Goal: Contribute content

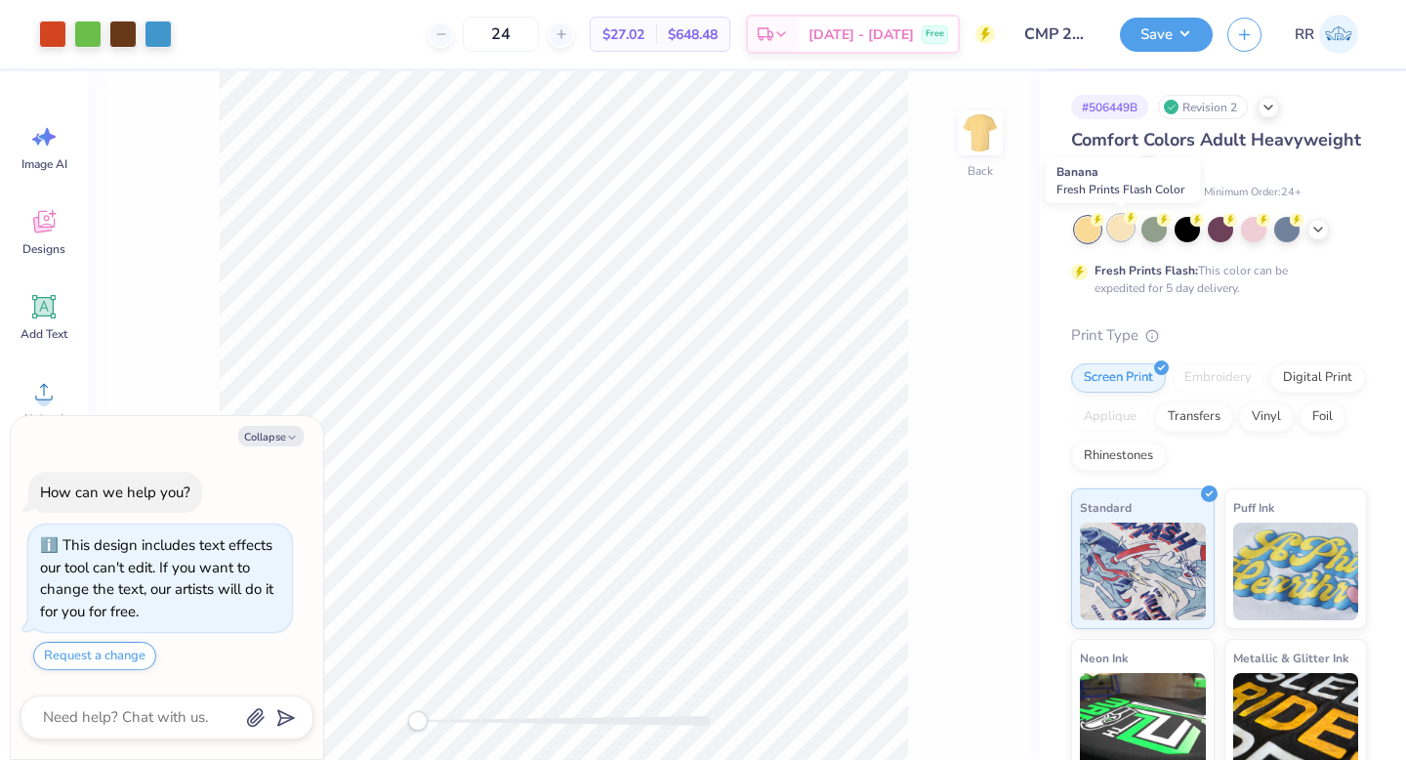
click at [1119, 233] on div at bounding box center [1120, 227] width 25 height 25
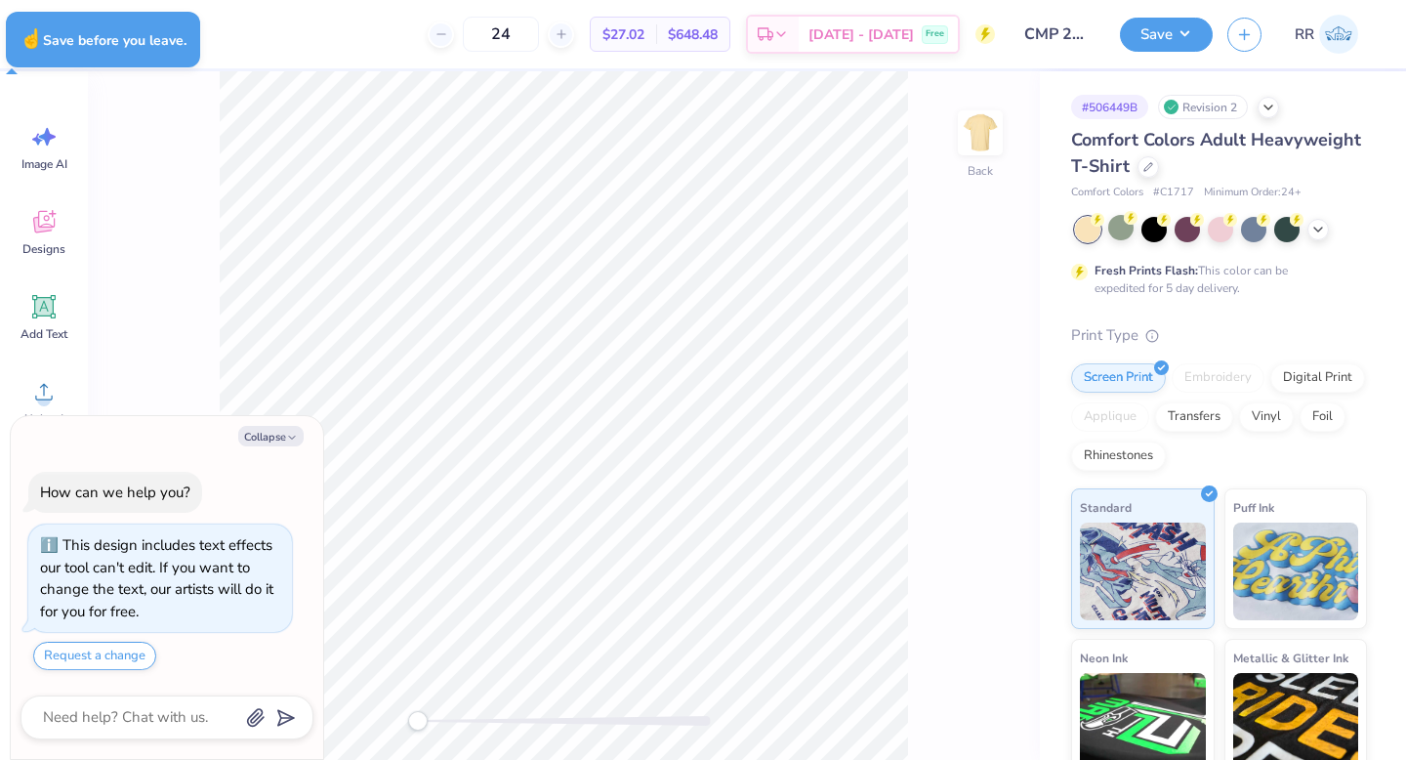
type textarea "x"
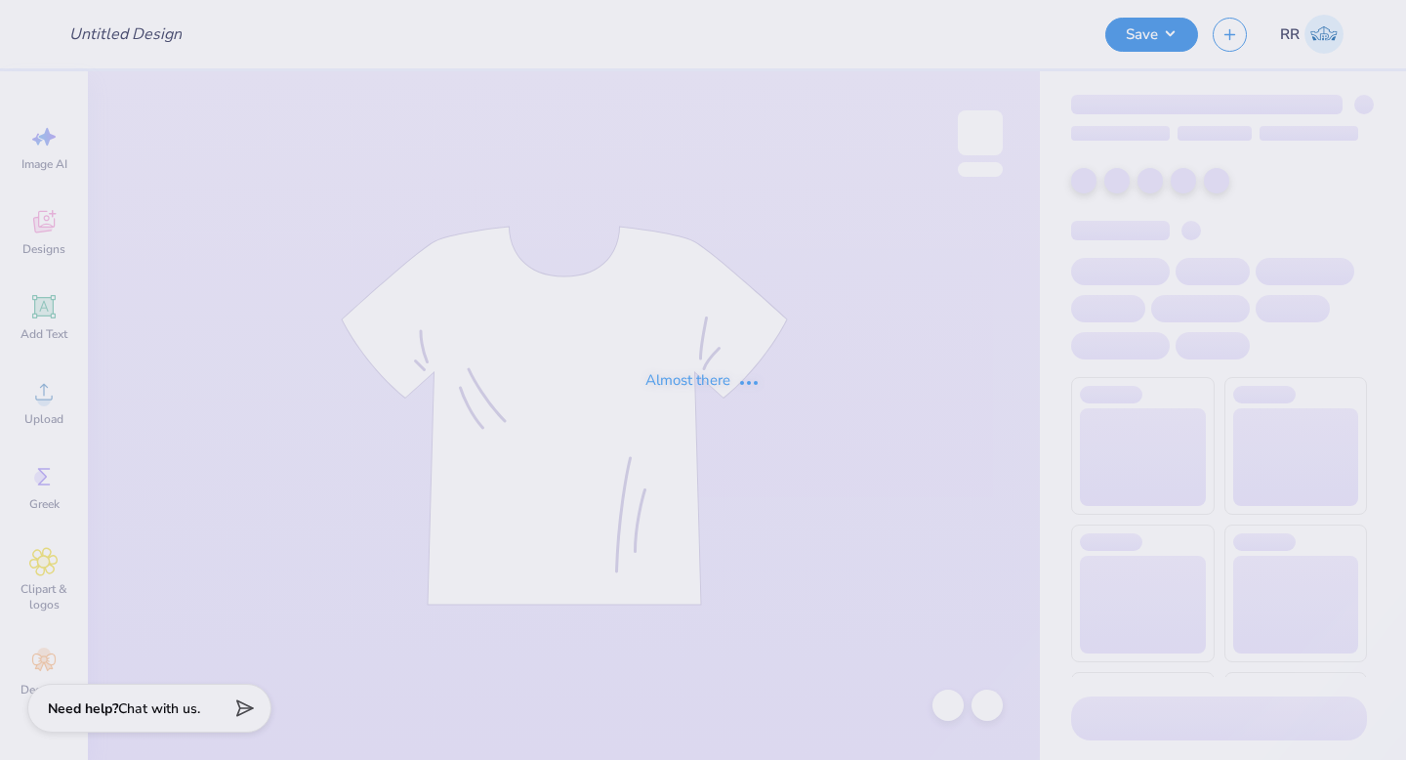
type input "CMP 2026 Swag - [GEOGRAPHIC_DATA][PERSON_NAME]"
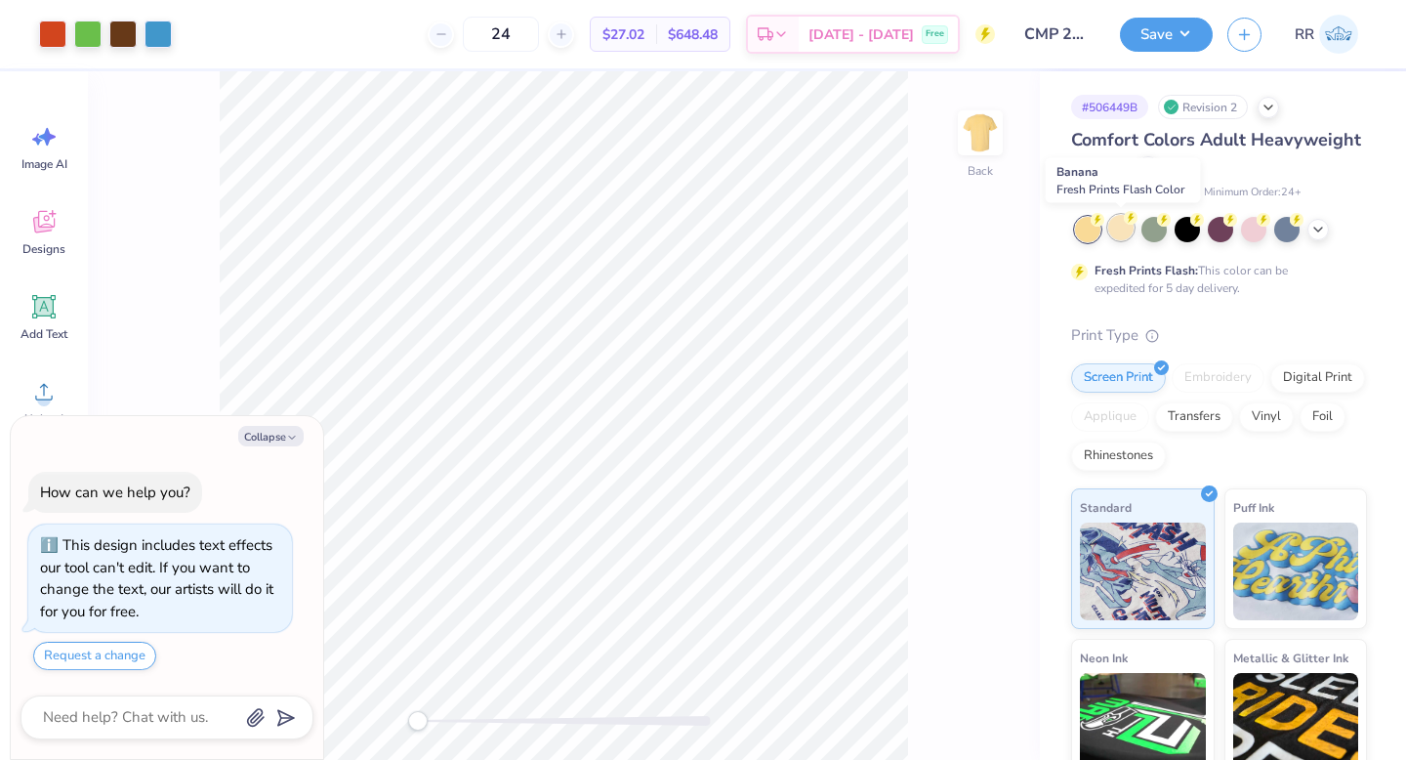
click at [1120, 231] on div at bounding box center [1120, 227] width 25 height 25
click at [1324, 226] on icon at bounding box center [1318, 228] width 16 height 16
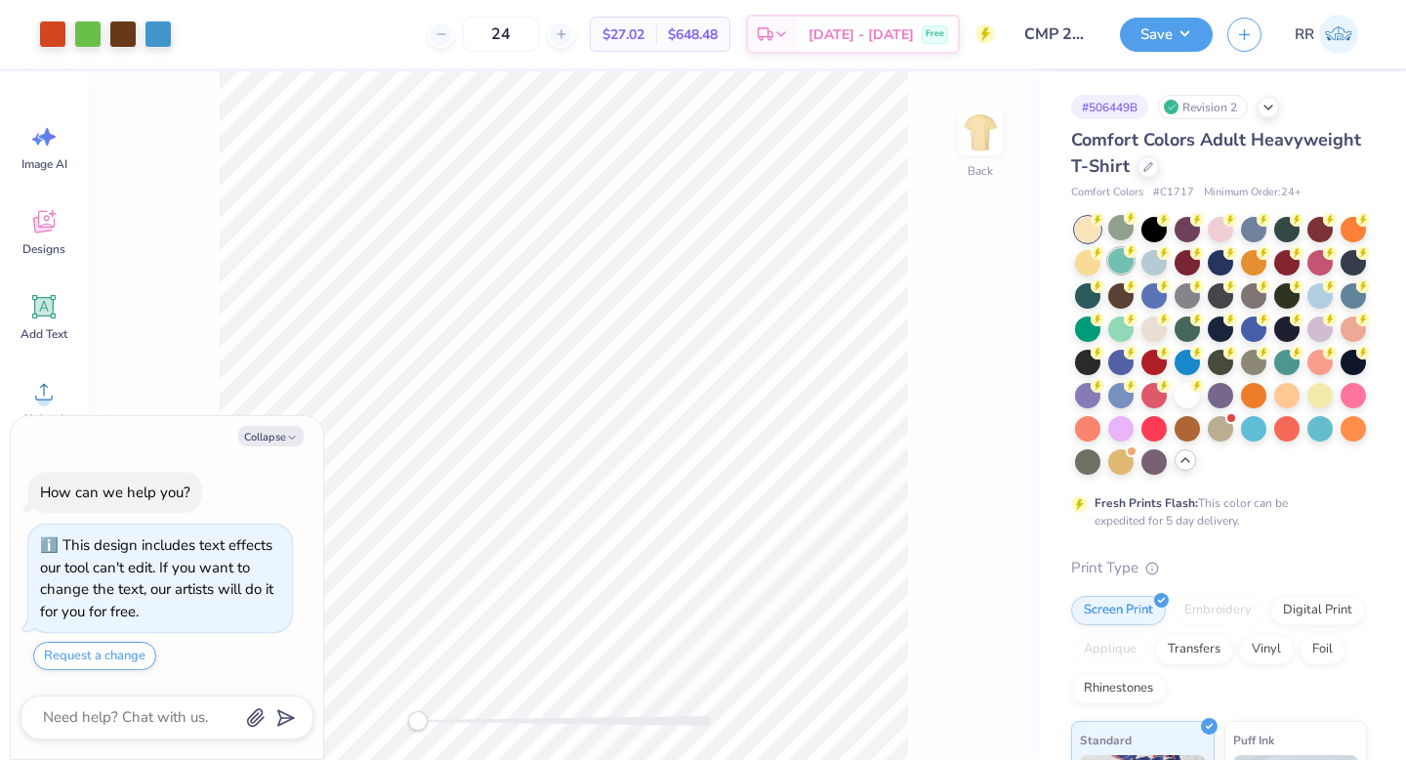
click at [1134, 260] on div at bounding box center [1120, 260] width 25 height 25
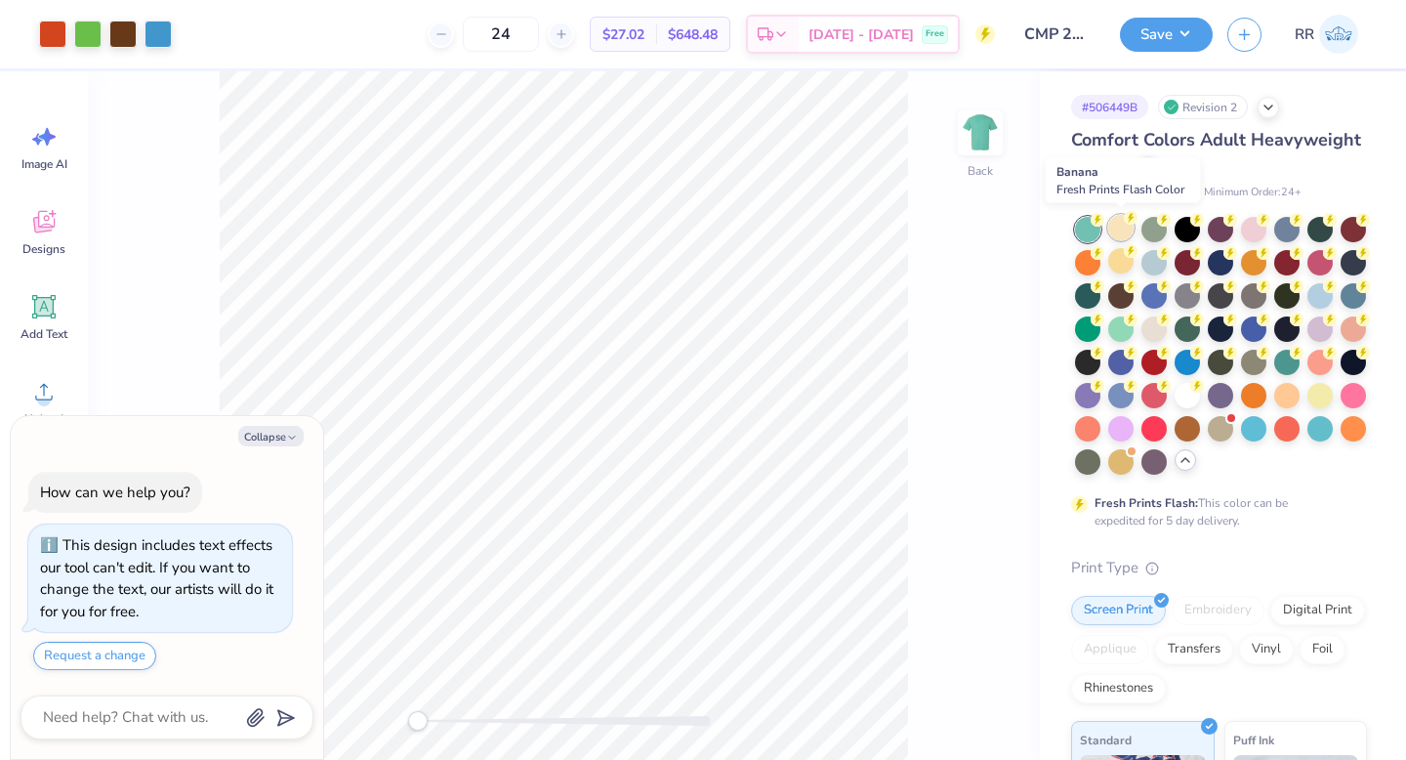
click at [1123, 229] on div at bounding box center [1120, 227] width 25 height 25
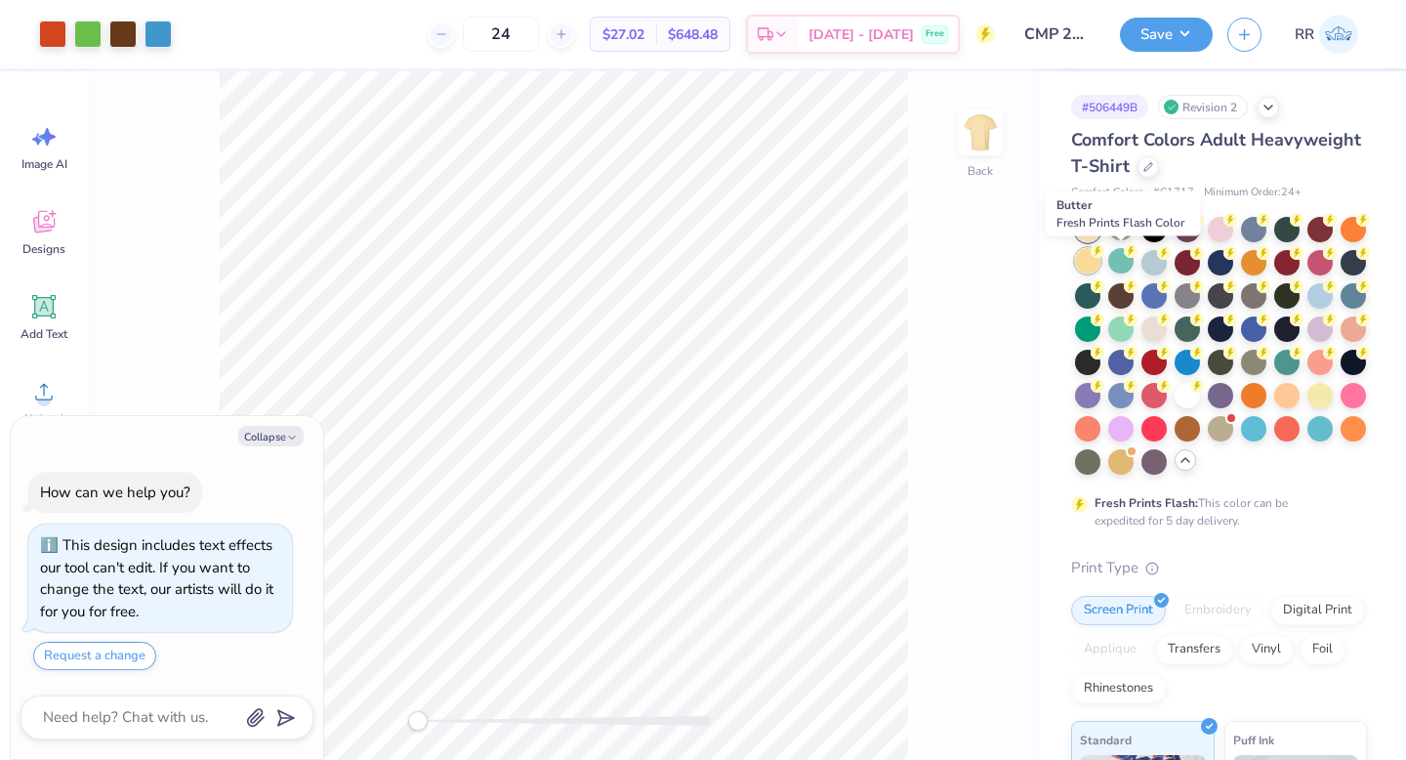
click at [1101, 269] on div at bounding box center [1087, 260] width 25 height 25
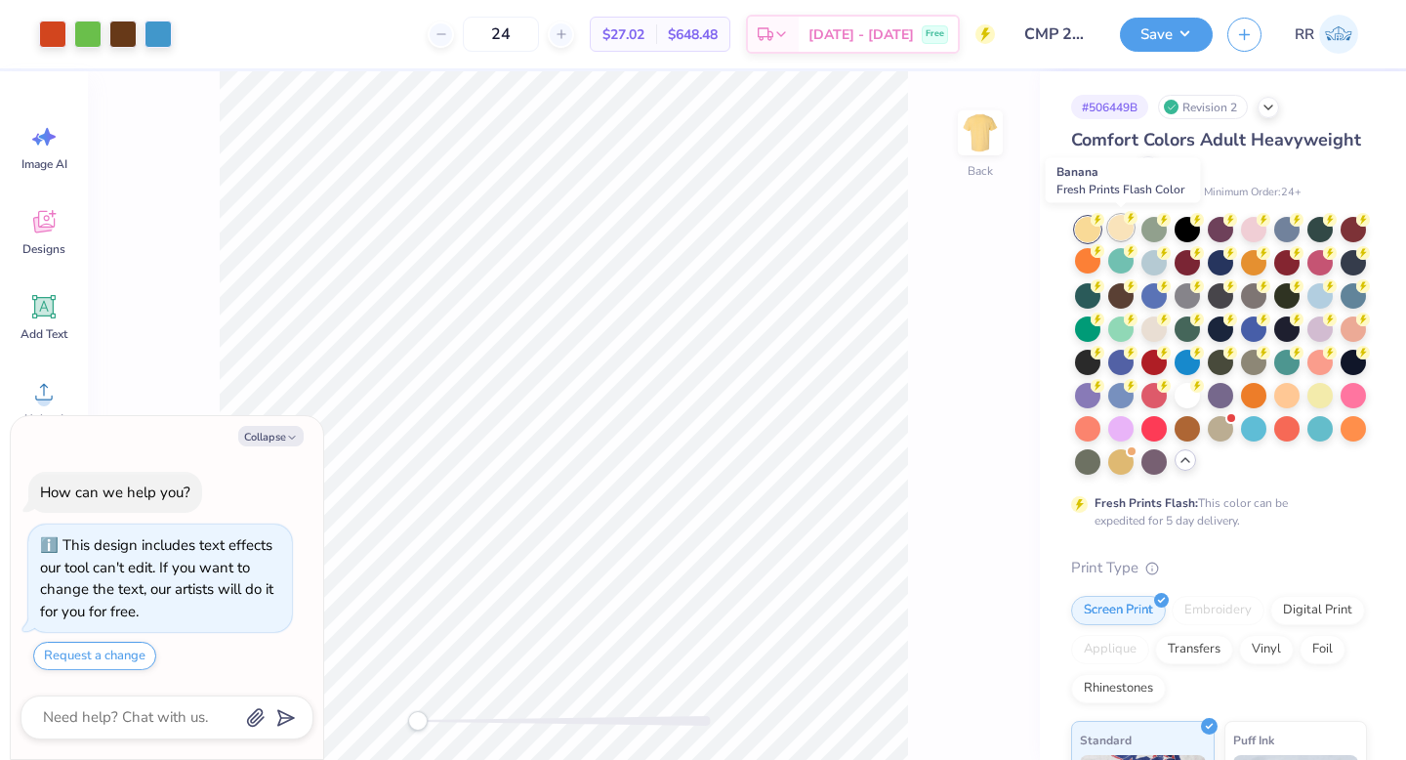
click at [1112, 224] on div at bounding box center [1120, 227] width 25 height 25
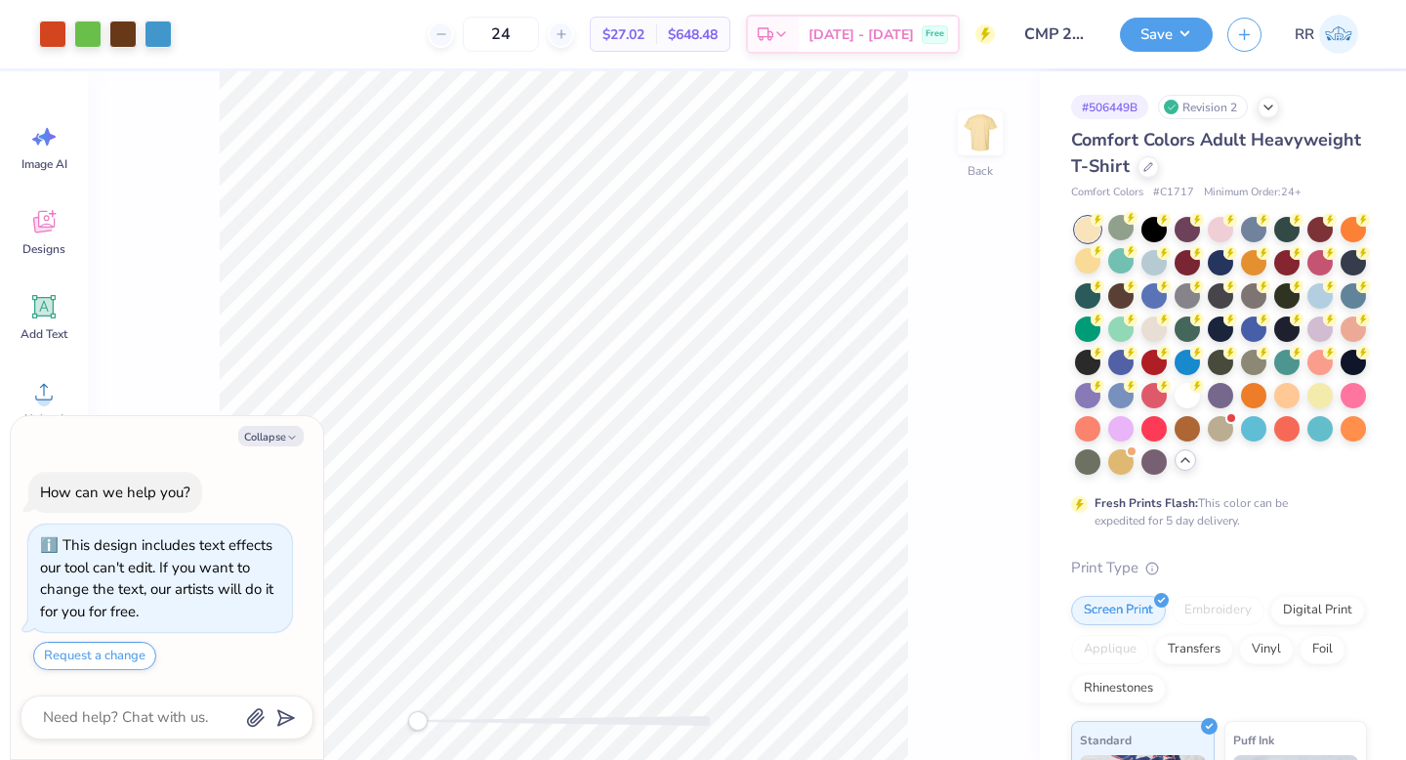
type textarea "x"
